Goal: Information Seeking & Learning: Find specific fact

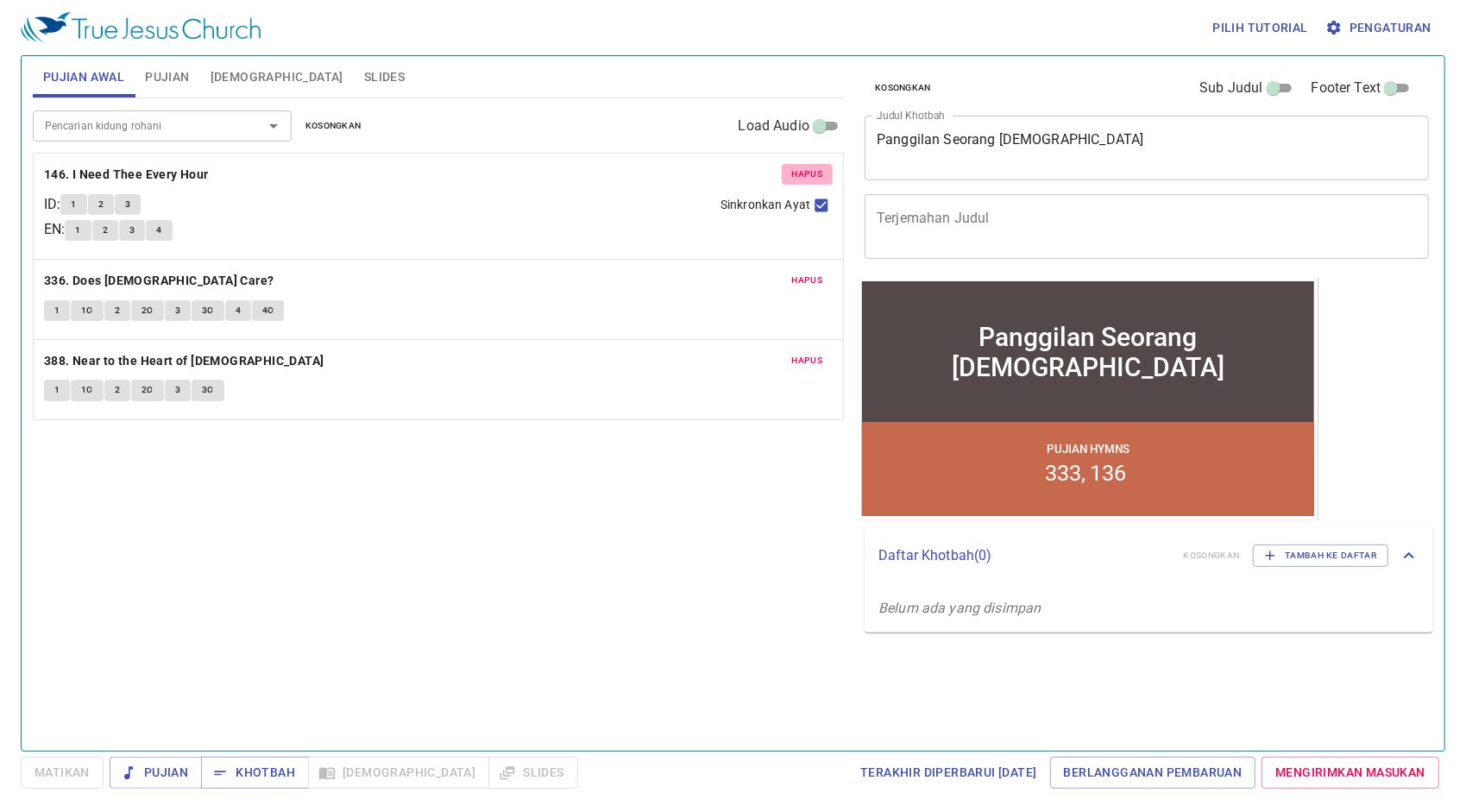
click at [807, 176] on span "Hapus" at bounding box center [807, 174] width 31 height 16
click at [807, 273] on span "Hapus" at bounding box center [807, 281] width 31 height 16
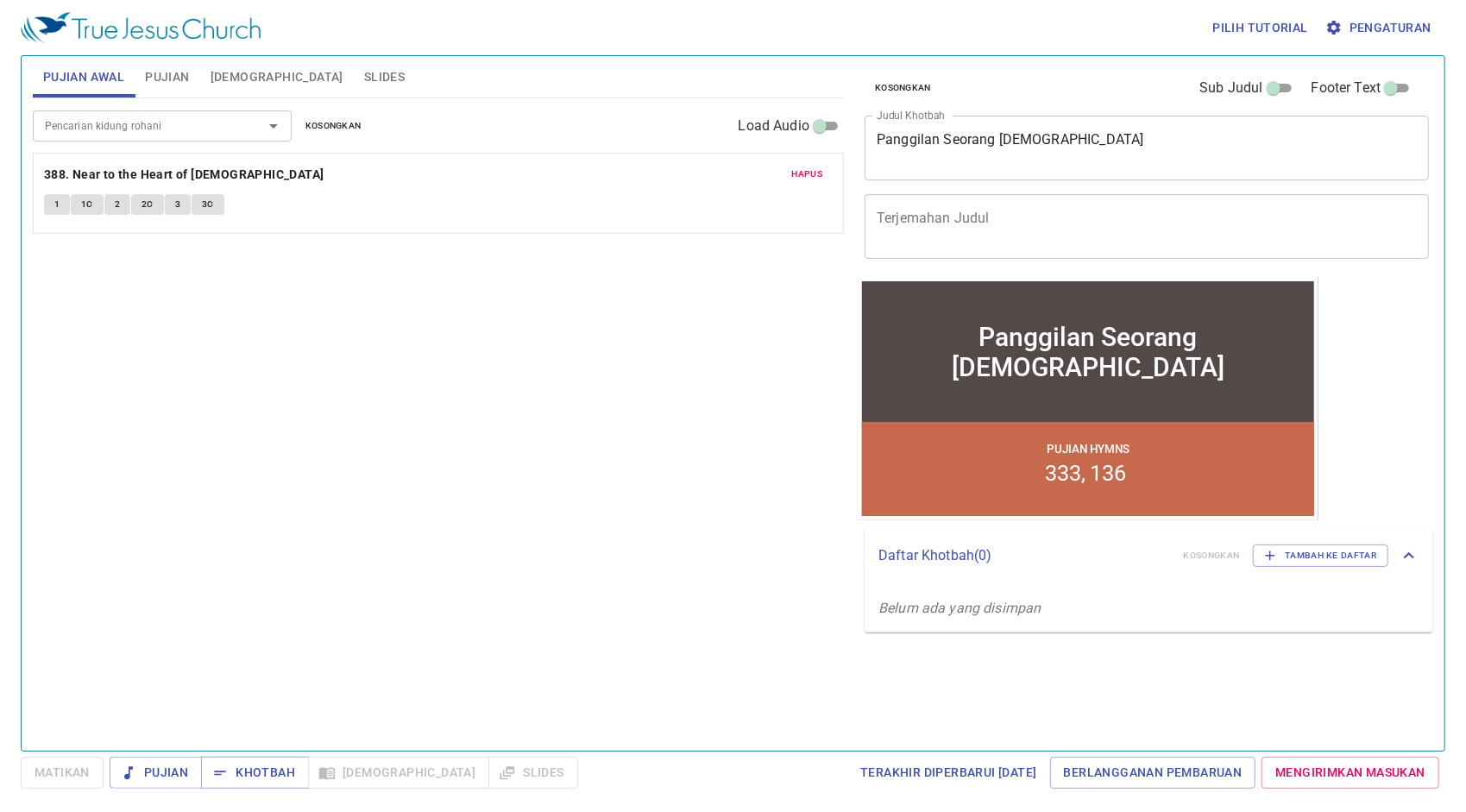
click at [807, 176] on span "Hapus" at bounding box center [807, 174] width 31 height 16
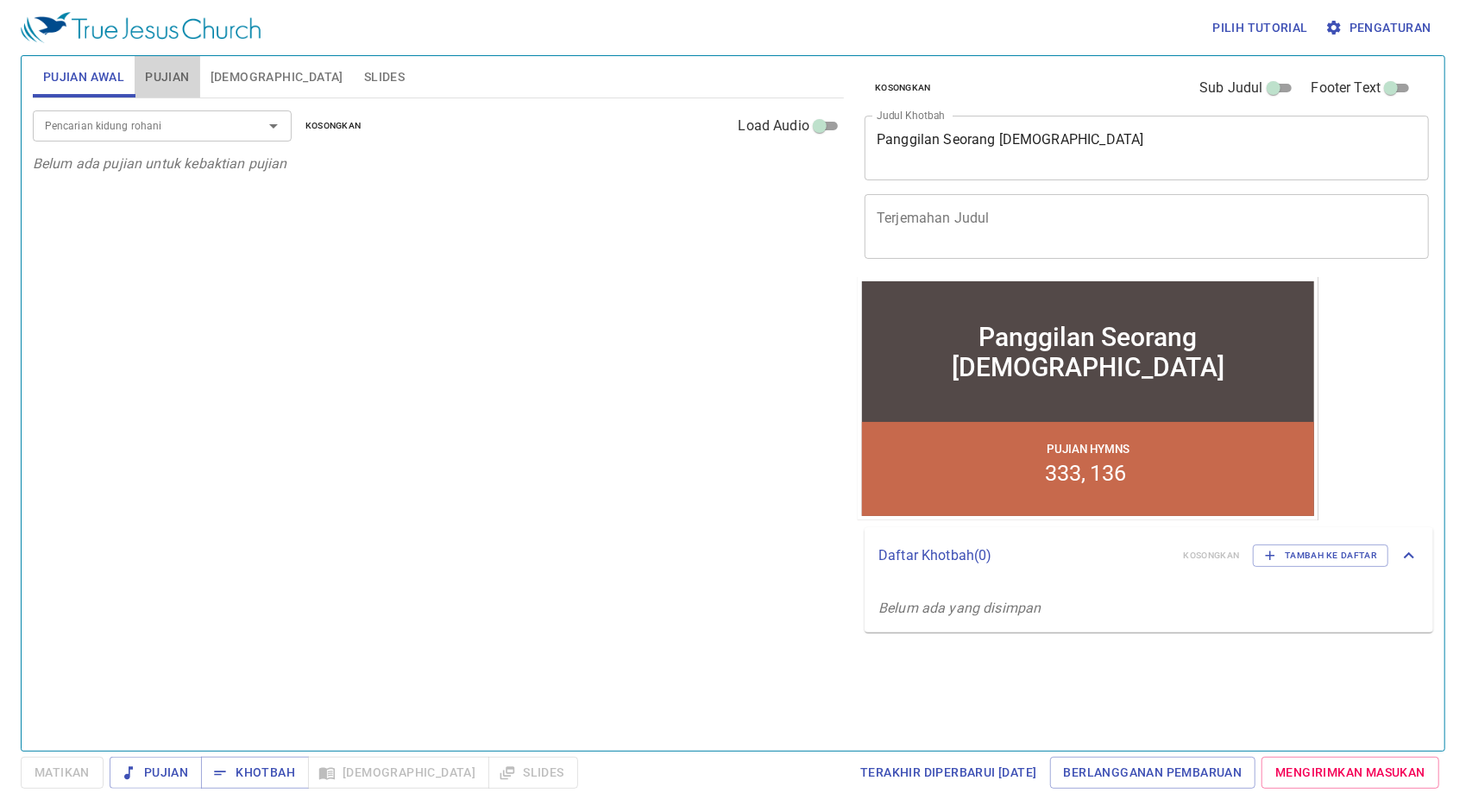
click at [193, 81] on button "Pujian" at bounding box center [166, 77] width 65 height 42
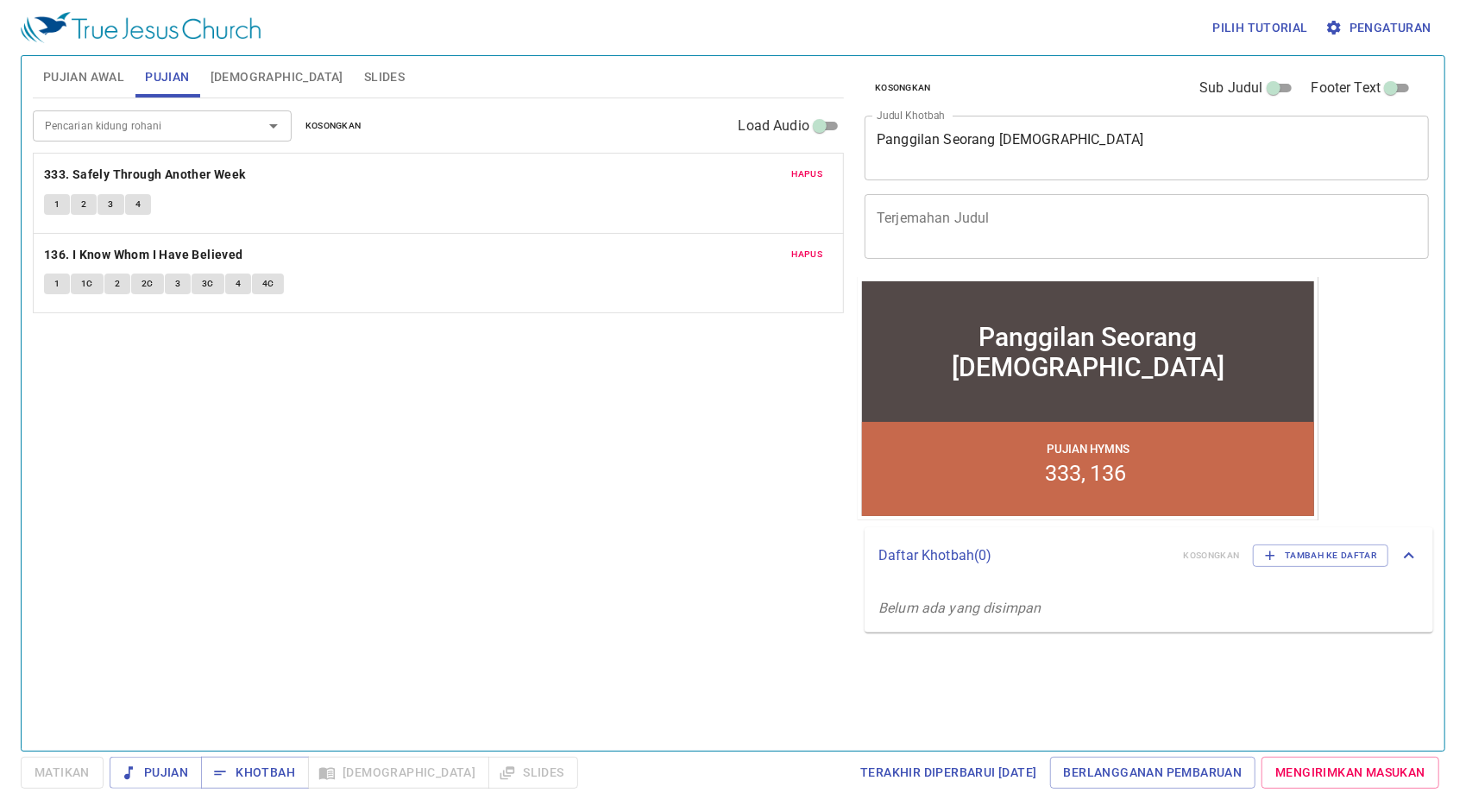
click at [795, 166] on span "Hapus" at bounding box center [807, 174] width 31 height 16
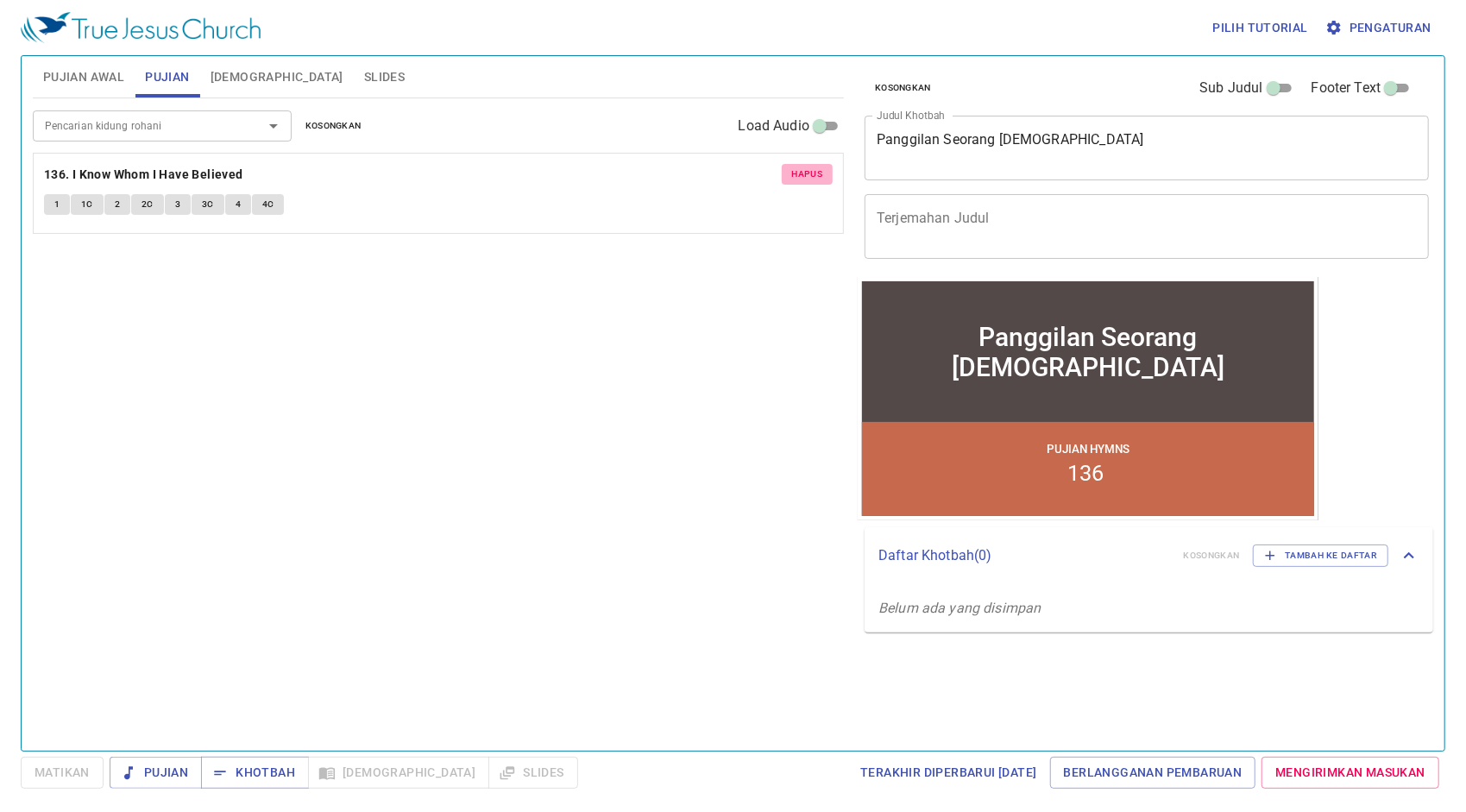
click at [795, 166] on span "Hapus" at bounding box center [807, 174] width 31 height 16
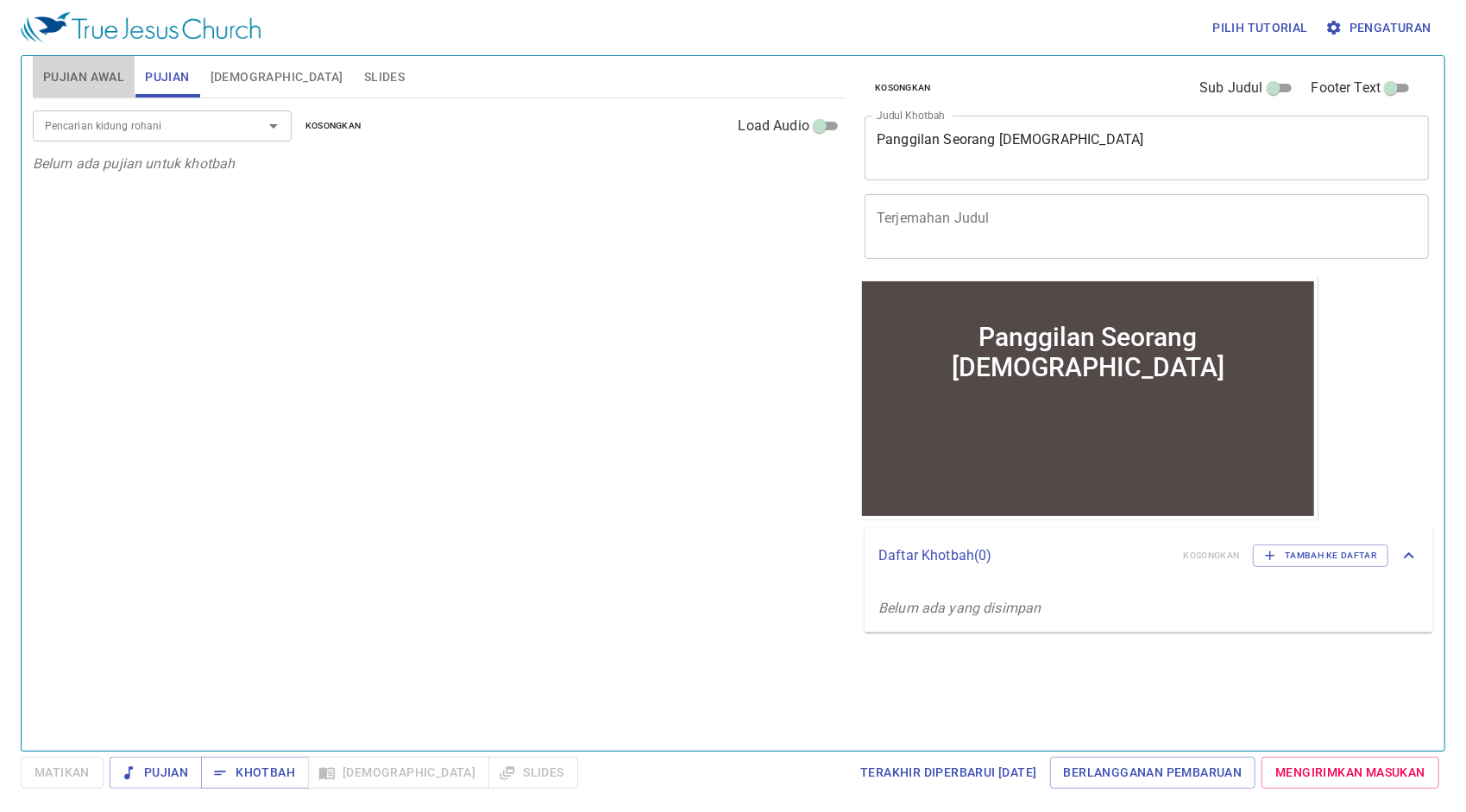
click at [123, 81] on span "Pujian Awal" at bounding box center [83, 78] width 81 height 22
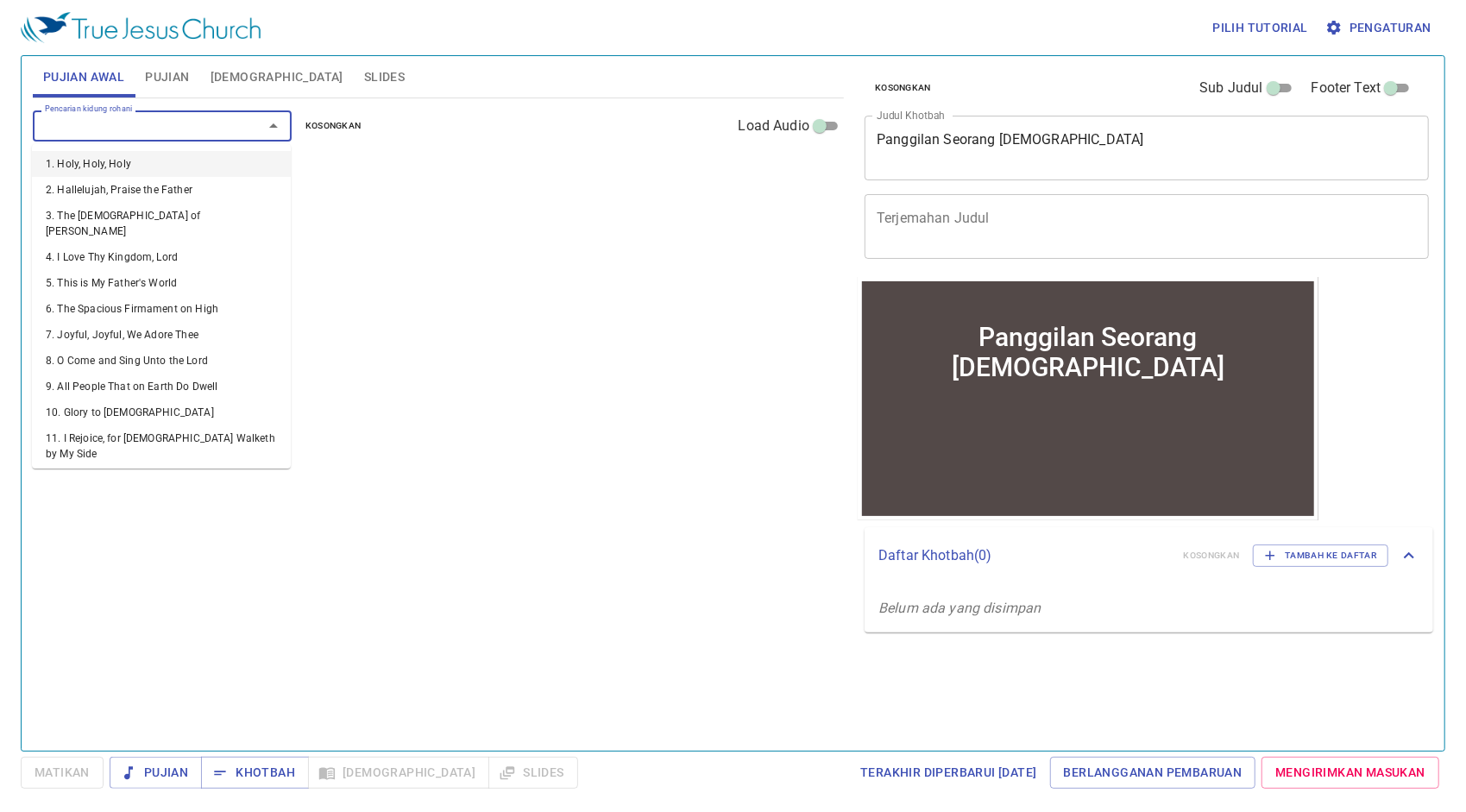
click at [147, 127] on input "Pencarian kidung rohani" at bounding box center [136, 125] width 198 height 20
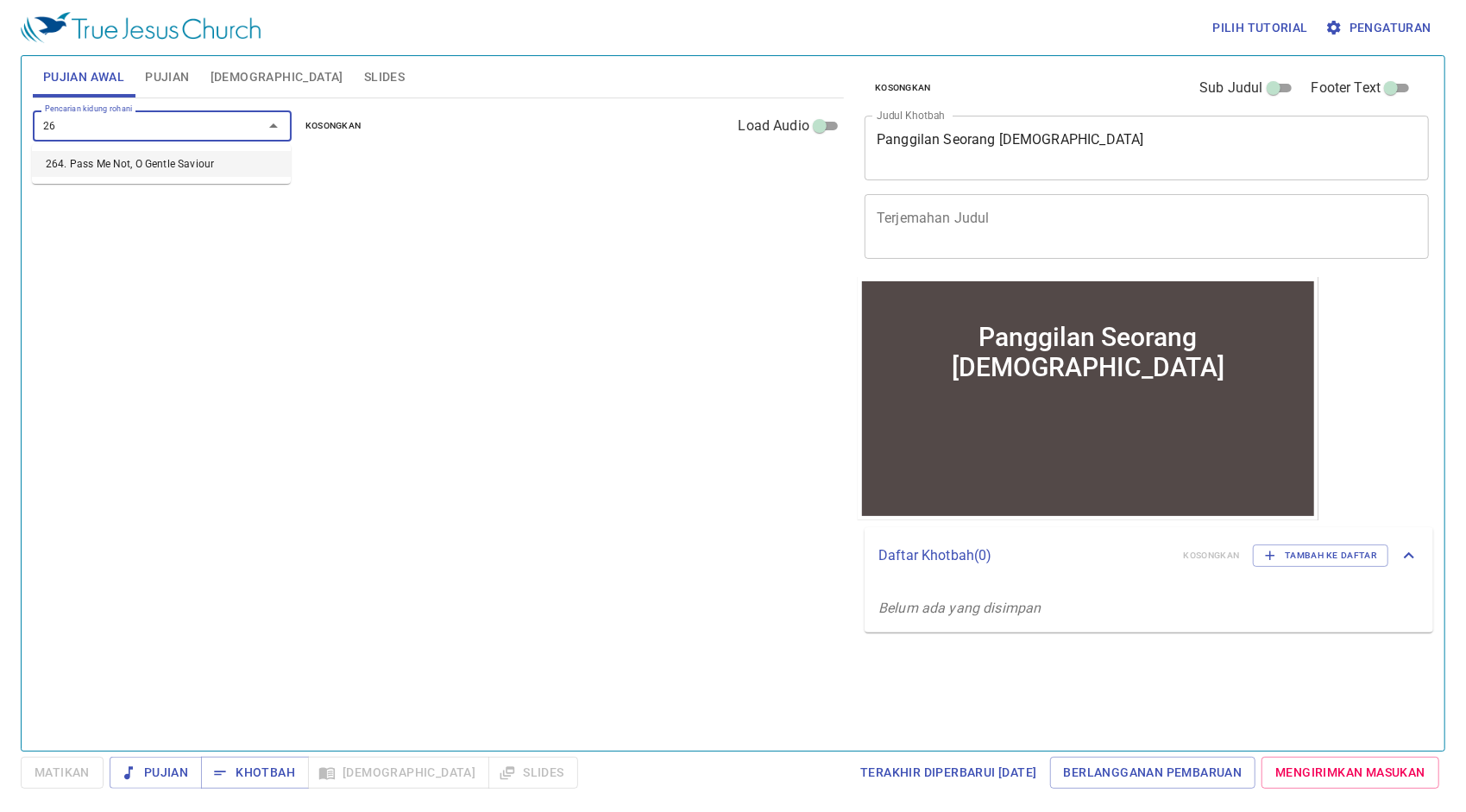
type input "264"
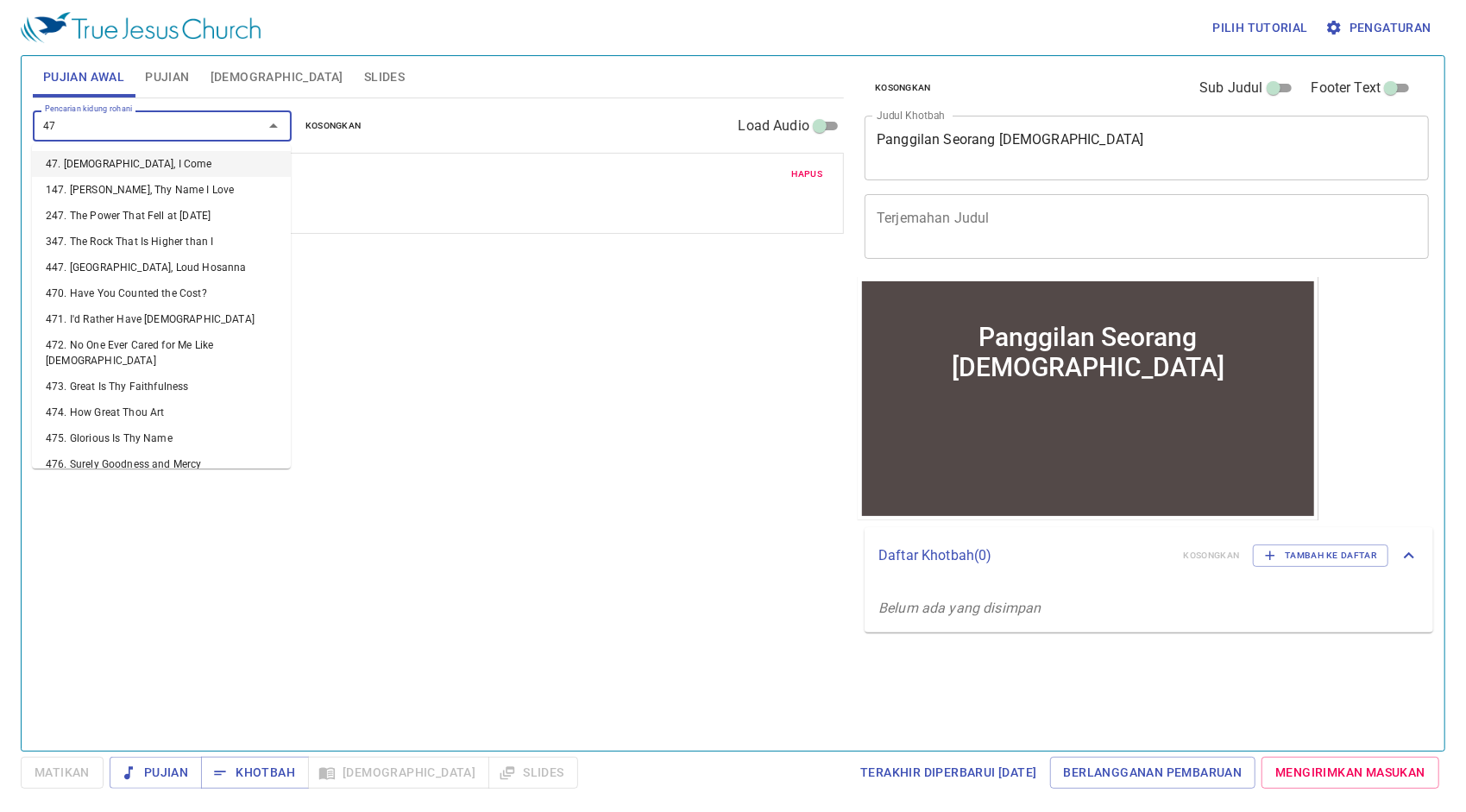
type input "476"
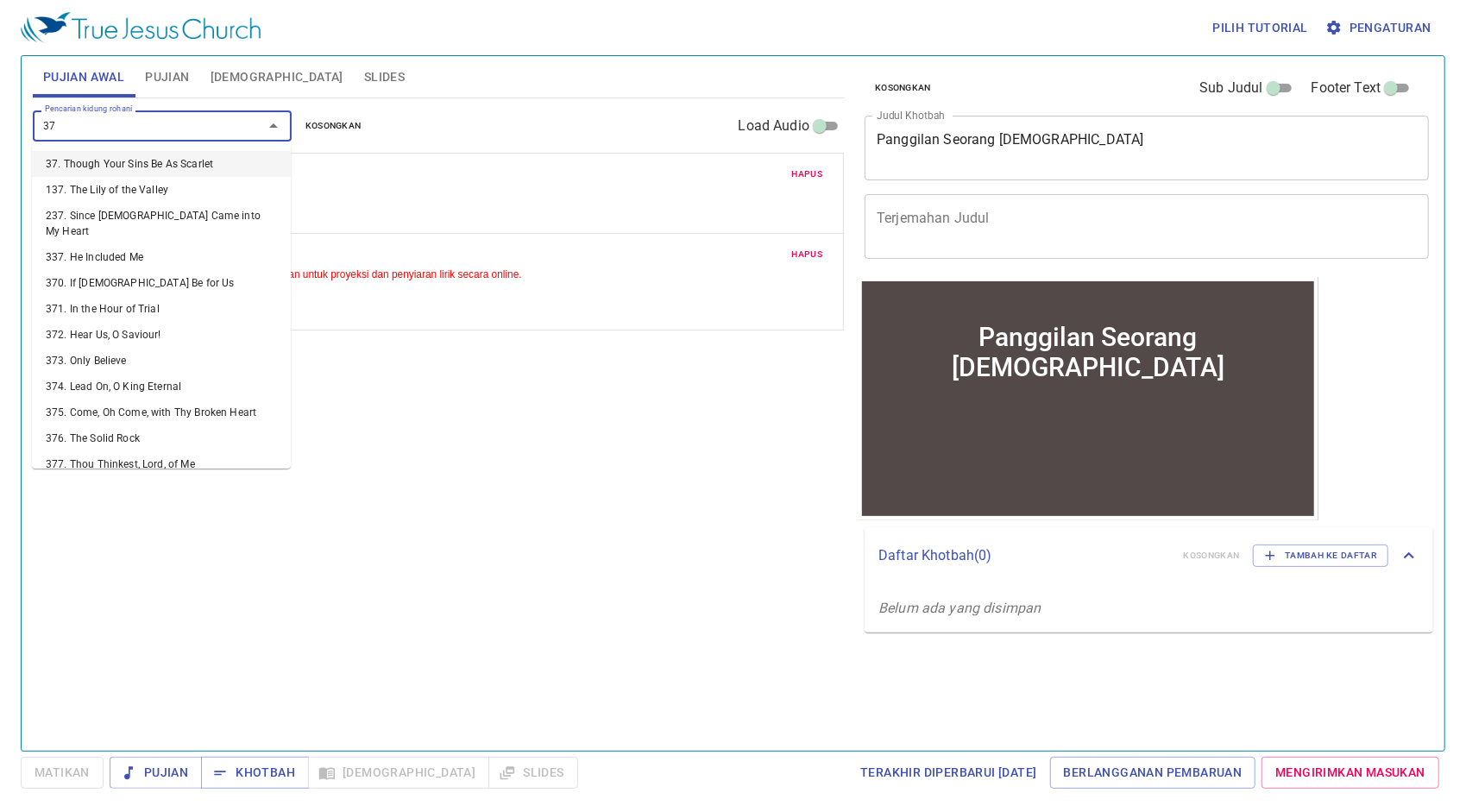
type input "379"
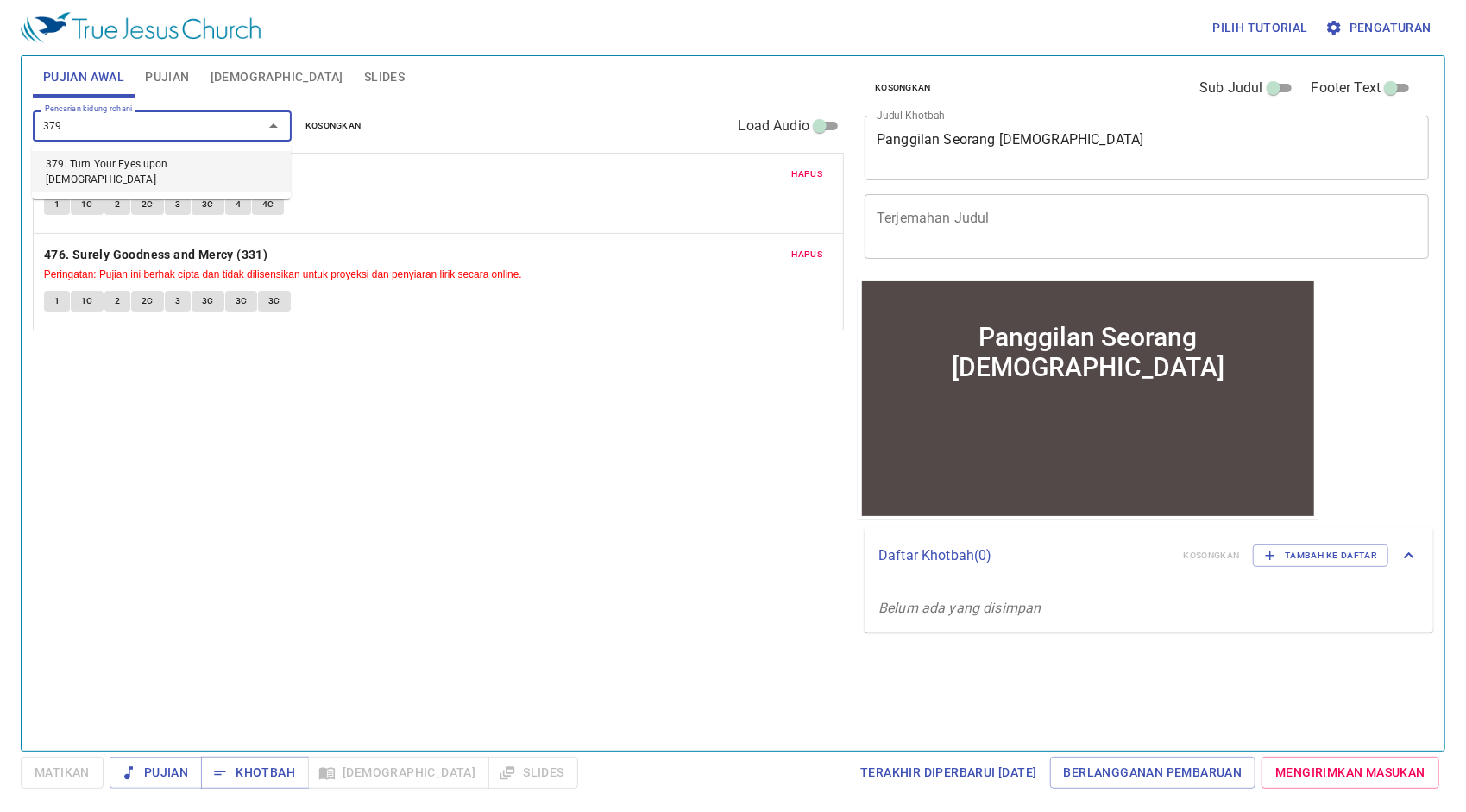
click at [231, 167] on li "379. Turn Your Eyes upon [DEMOGRAPHIC_DATA]" at bounding box center [161, 172] width 259 height 42
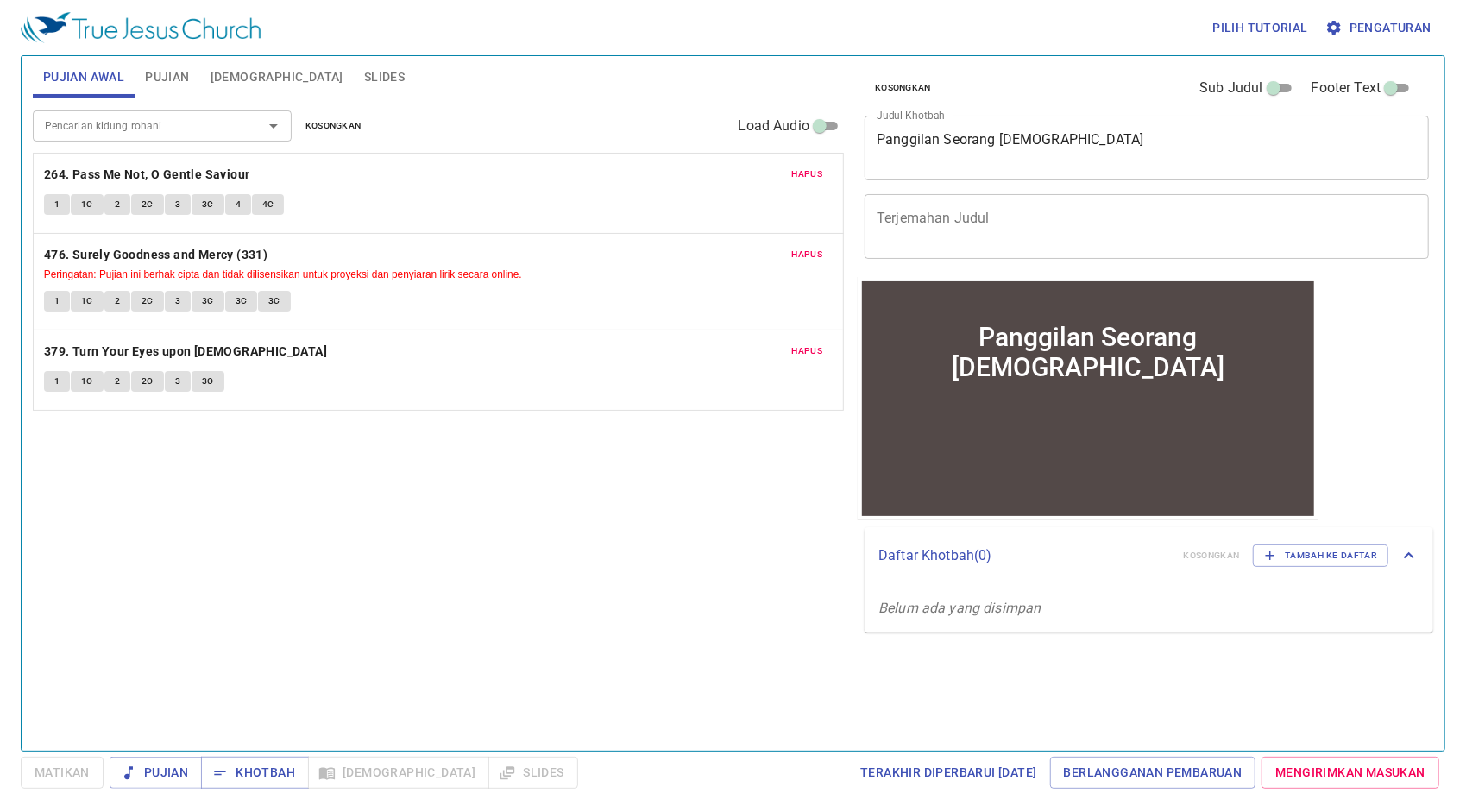
click at [199, 110] on div "Pencarian kidung rohani" at bounding box center [162, 125] width 259 height 30
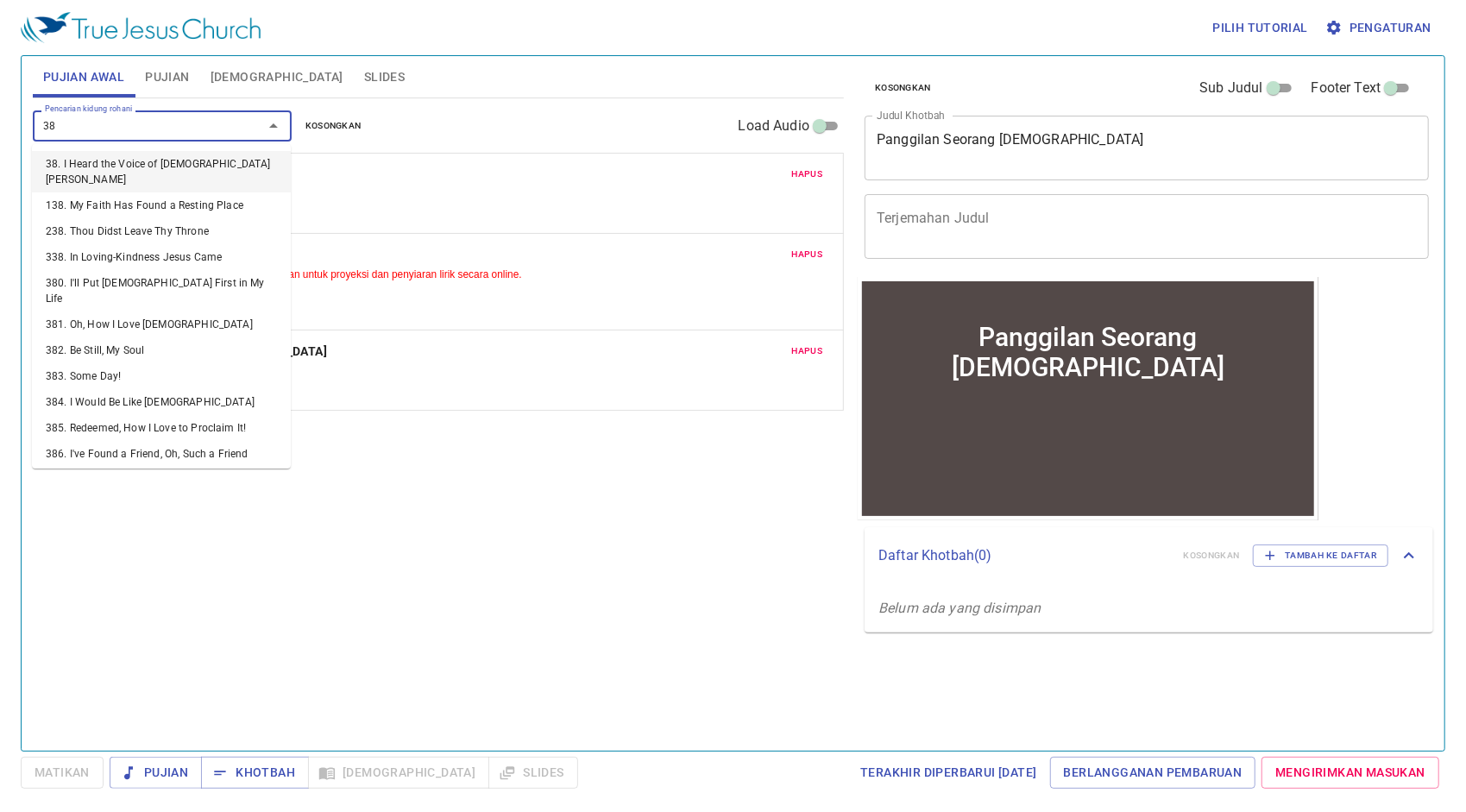
type input "382"
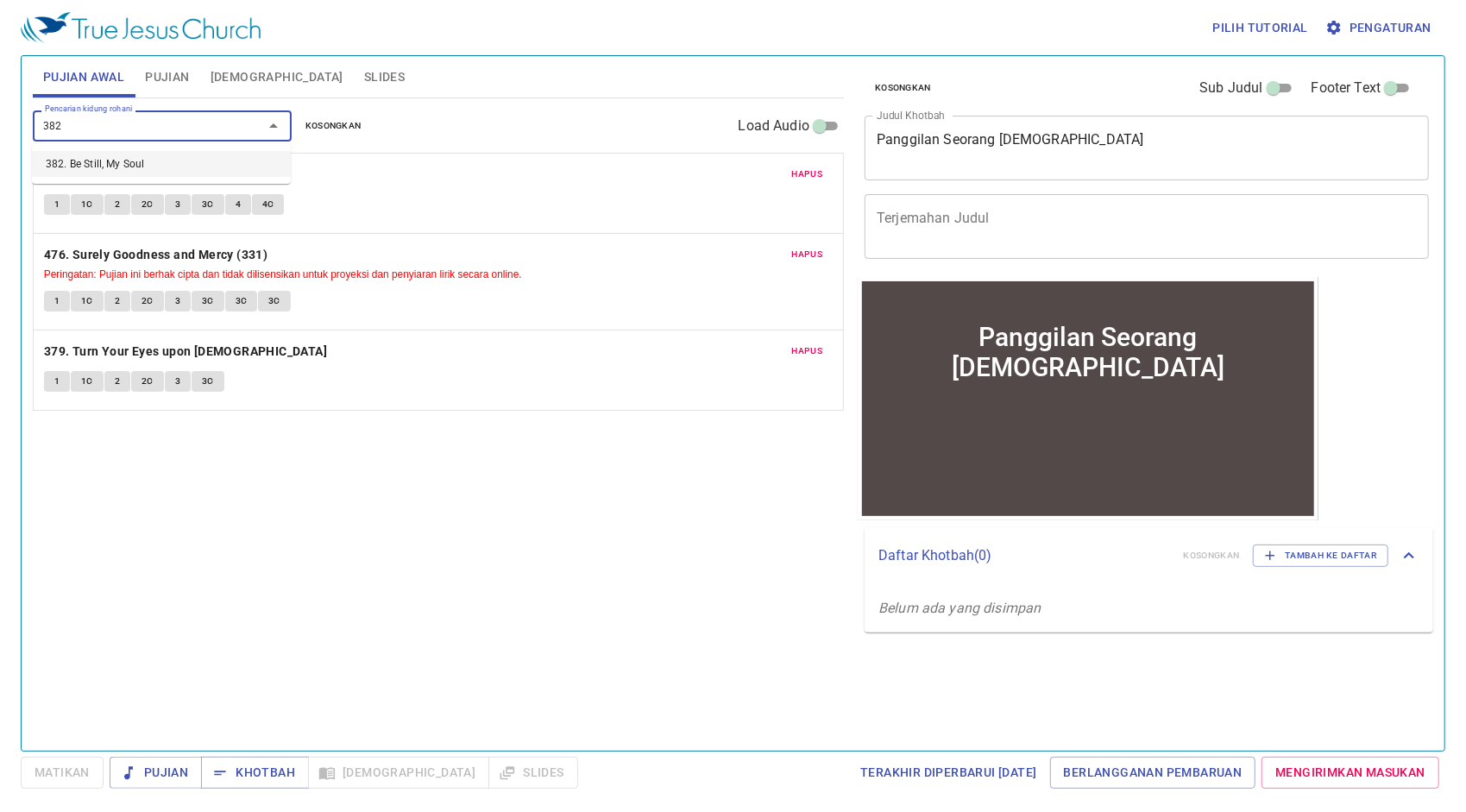
click at [187, 165] on li "382. Be Still, My Soul" at bounding box center [161, 164] width 259 height 26
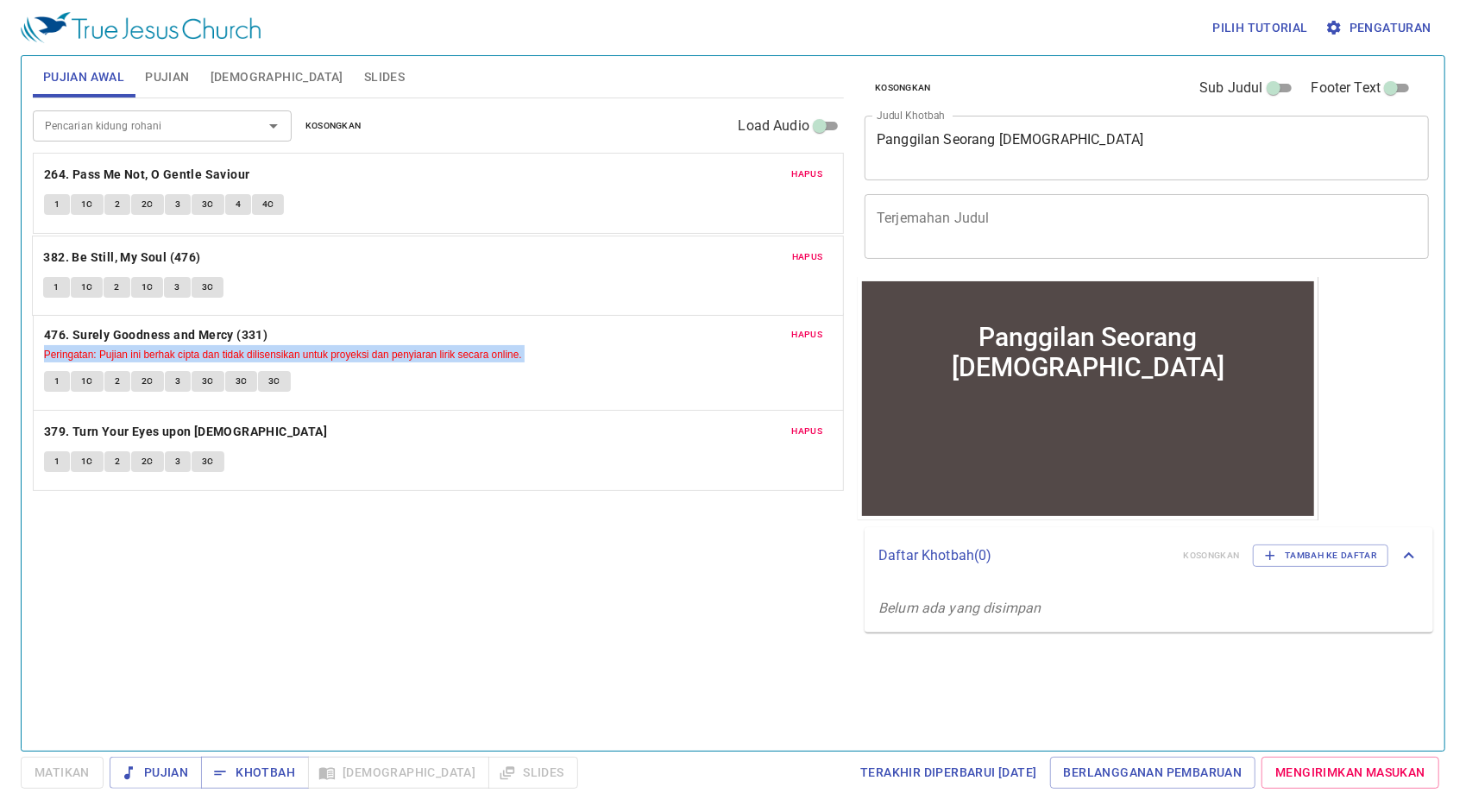
drag, startPoint x: 247, startPoint y: 428, endPoint x: 256, endPoint y: 250, distance: 178.2
click at [256, 250] on div "Hapus 264. Pass Me Not, O Gentle Saviour 1 1C 2 2C 3 3C 4 4C Hapus 476. Surely …" at bounding box center [438, 321] width 811 height 338
click at [816, 333] on span "Hapus" at bounding box center [807, 334] width 31 height 16
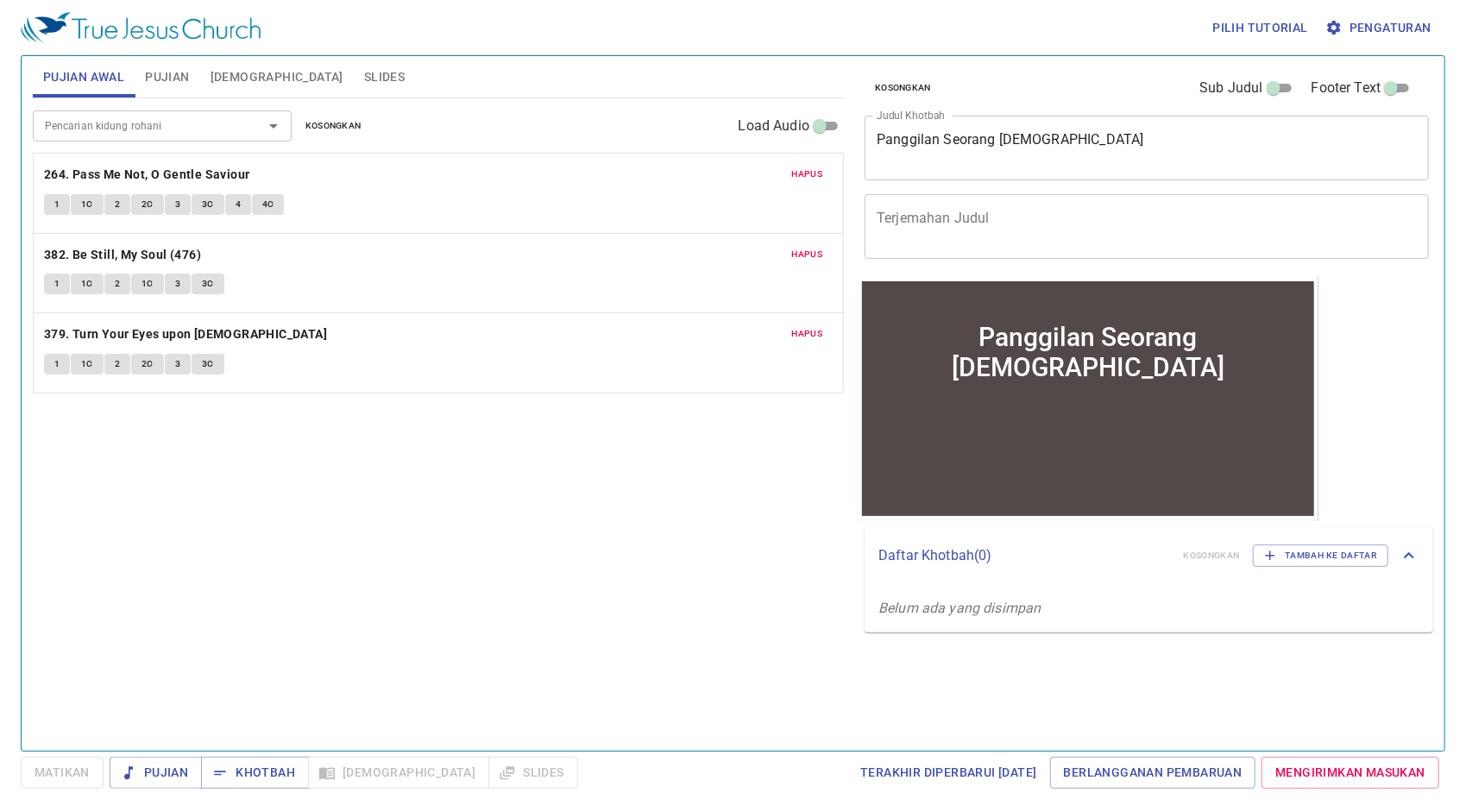
click at [164, 93] on button "Pujian" at bounding box center [166, 77] width 65 height 42
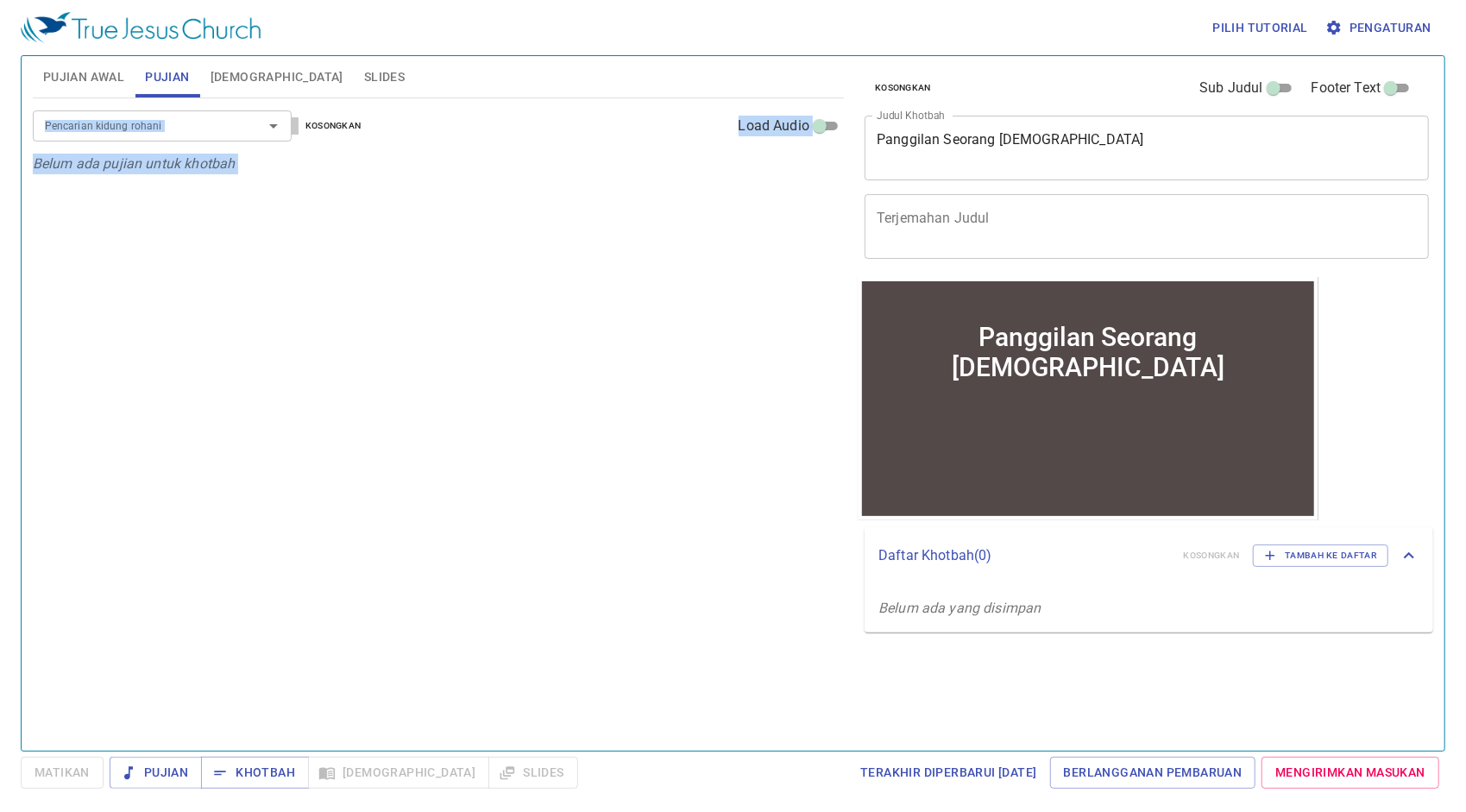
click at [234, 126] on input "Pencarian kidung rohani" at bounding box center [136, 125] width 198 height 20
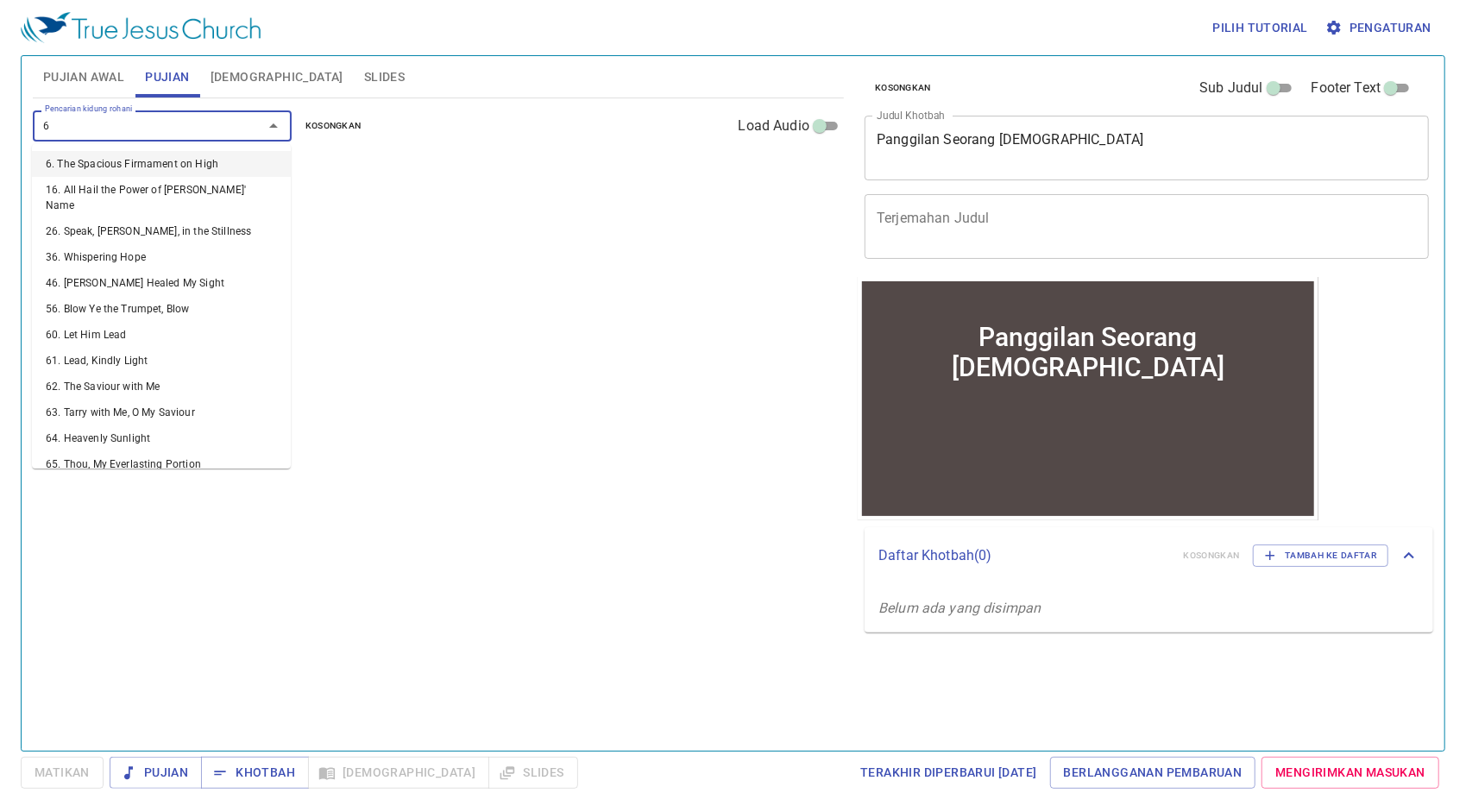
type input "67"
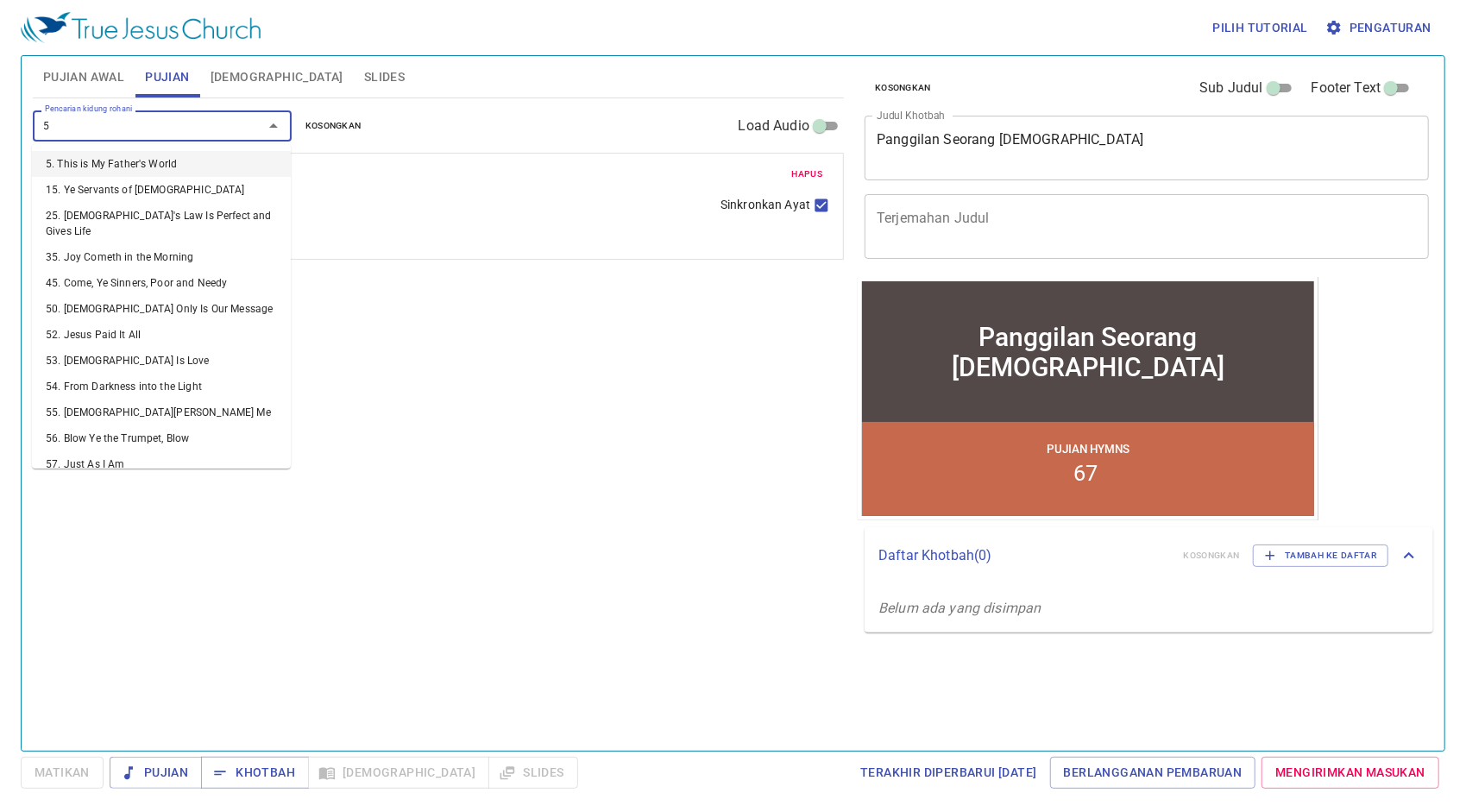
type input "59"
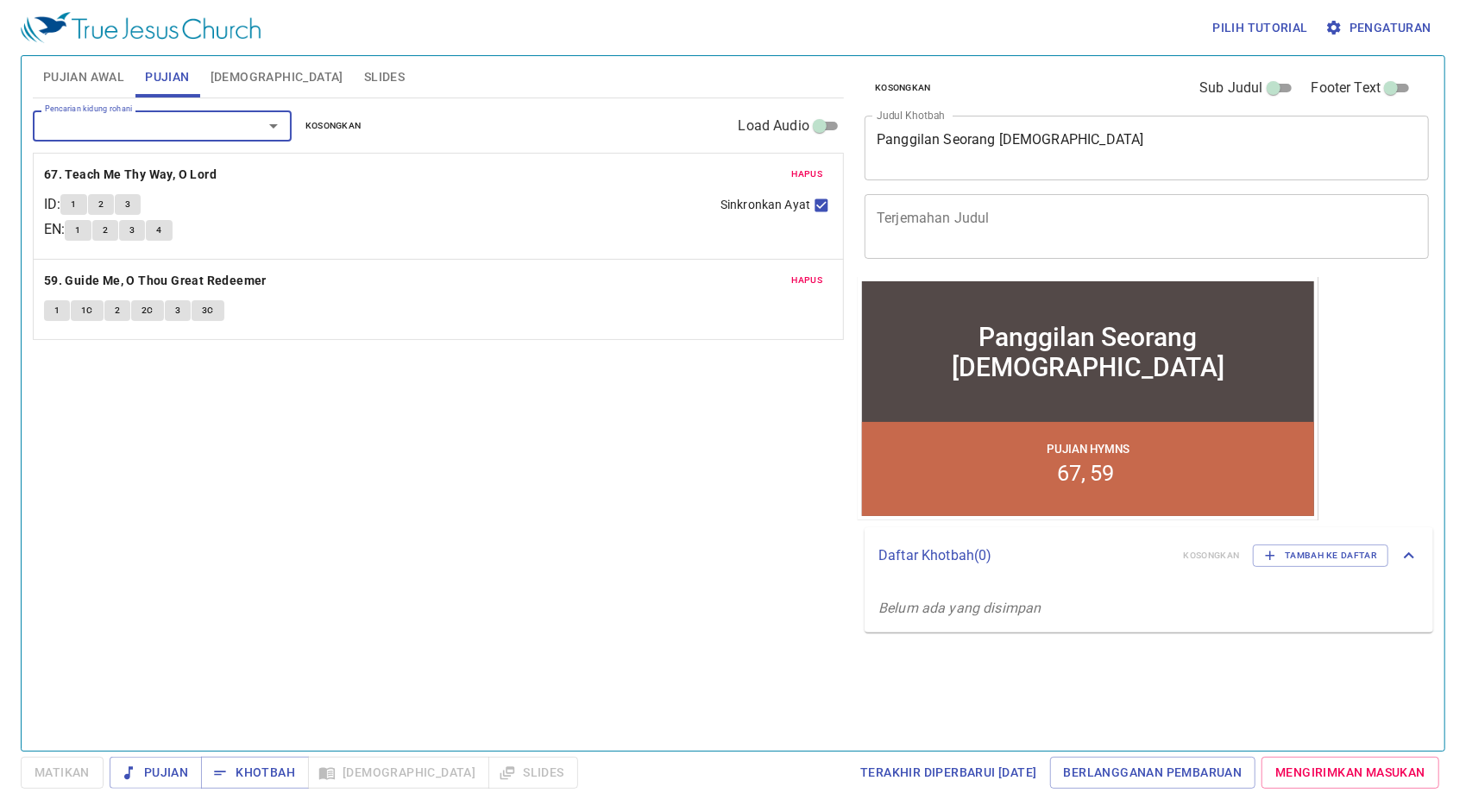
click at [108, 75] on span "Pujian Awal" at bounding box center [83, 78] width 81 height 22
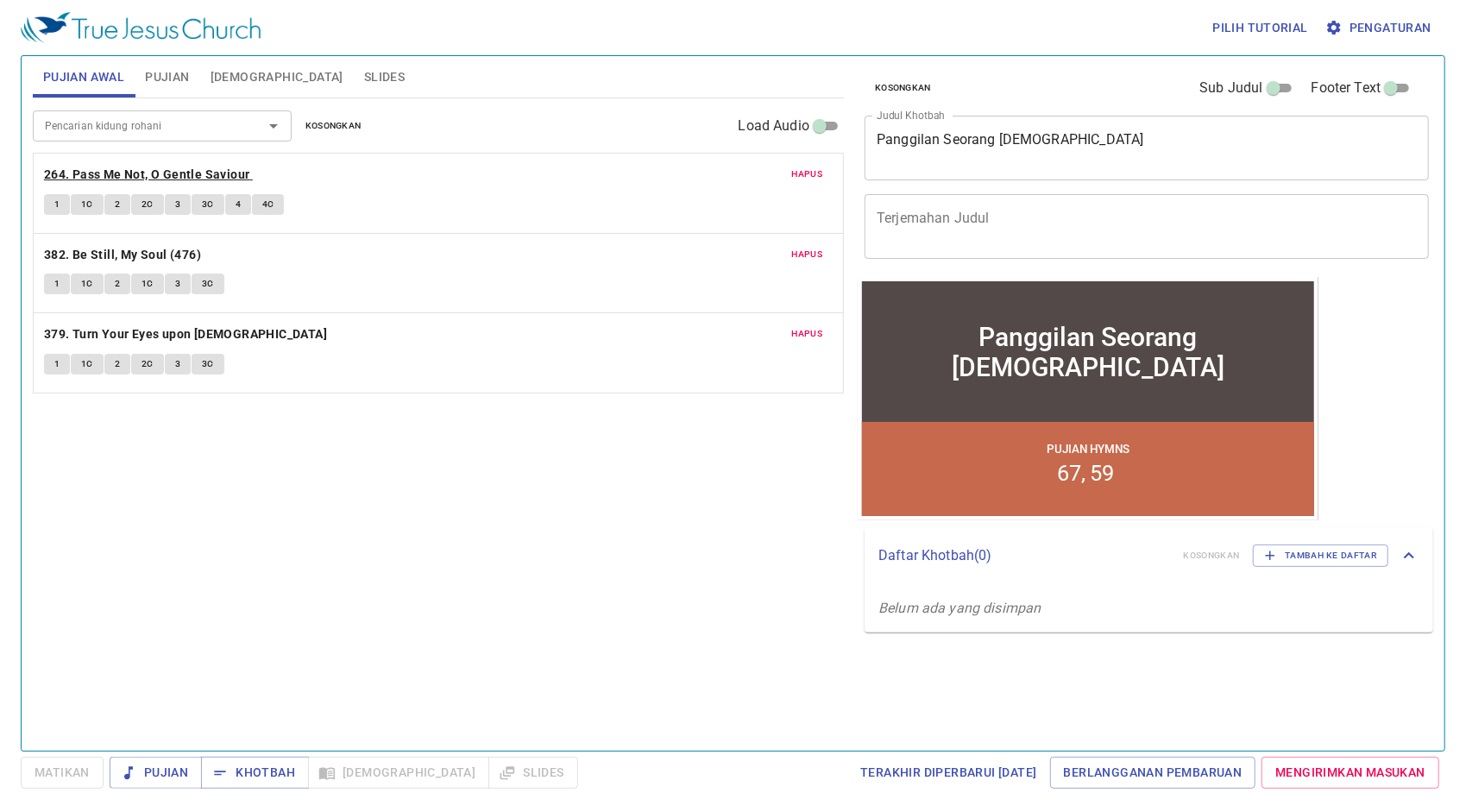
click at [132, 172] on b "264. Pass Me Not, O Gentle Saviour" at bounding box center [146, 175] width 206 height 22
